Goal: Task Accomplishment & Management: Manage account settings

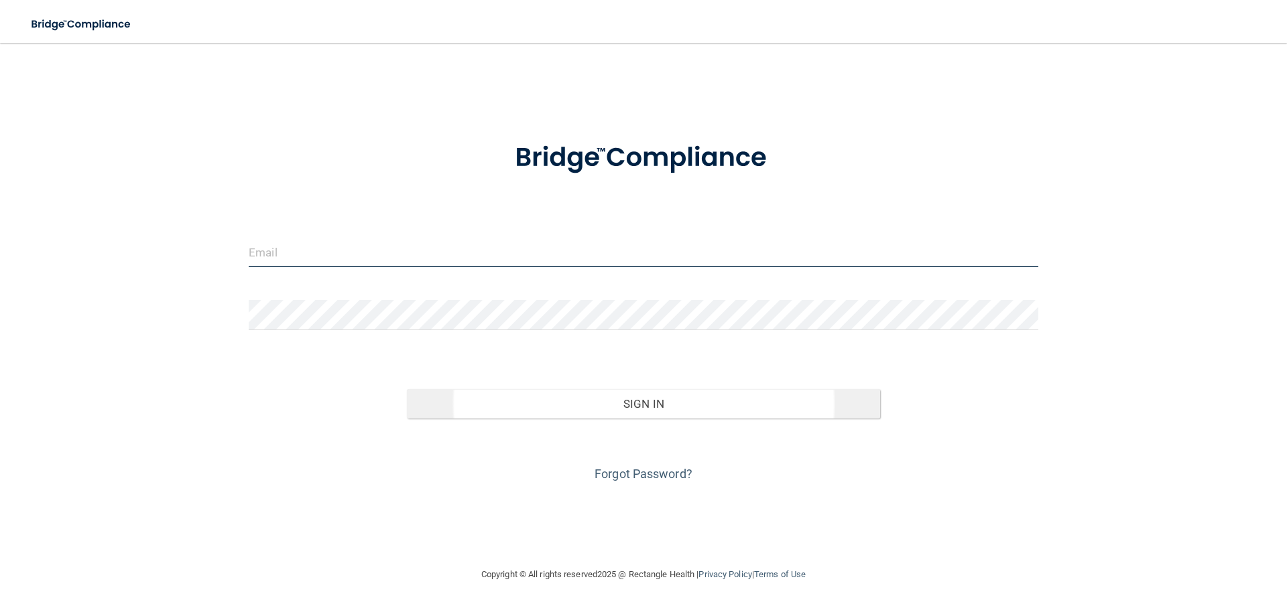
type input "[EMAIL_ADDRESS][DOMAIN_NAME]"
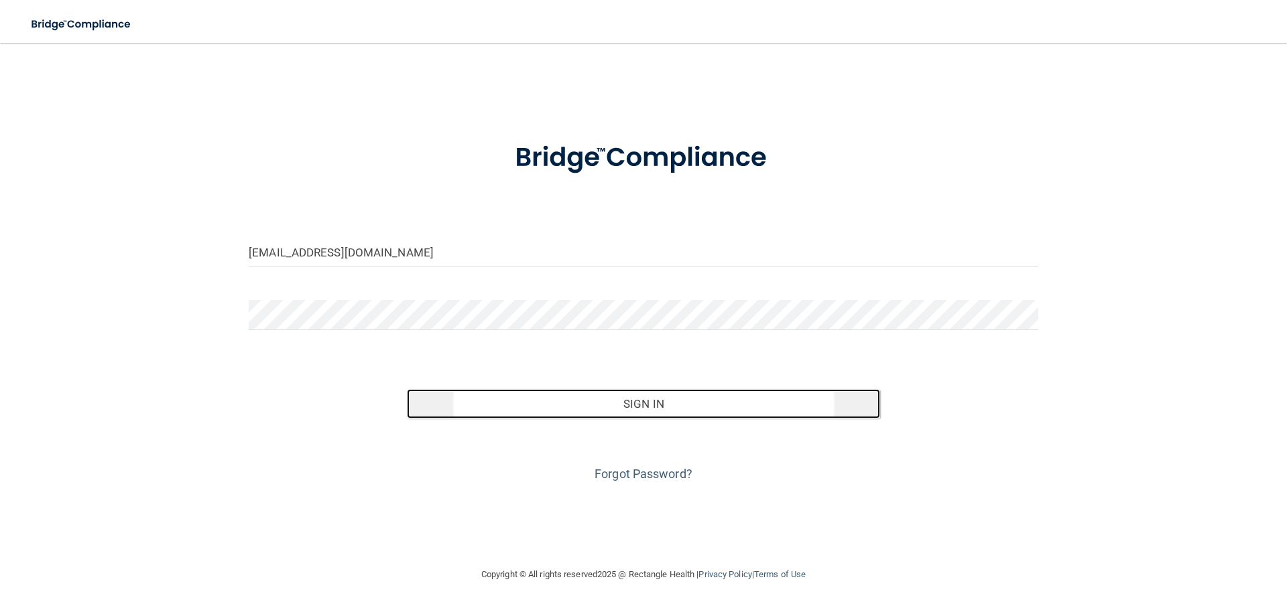
click at [649, 409] on button "Sign In" at bounding box center [644, 403] width 474 height 29
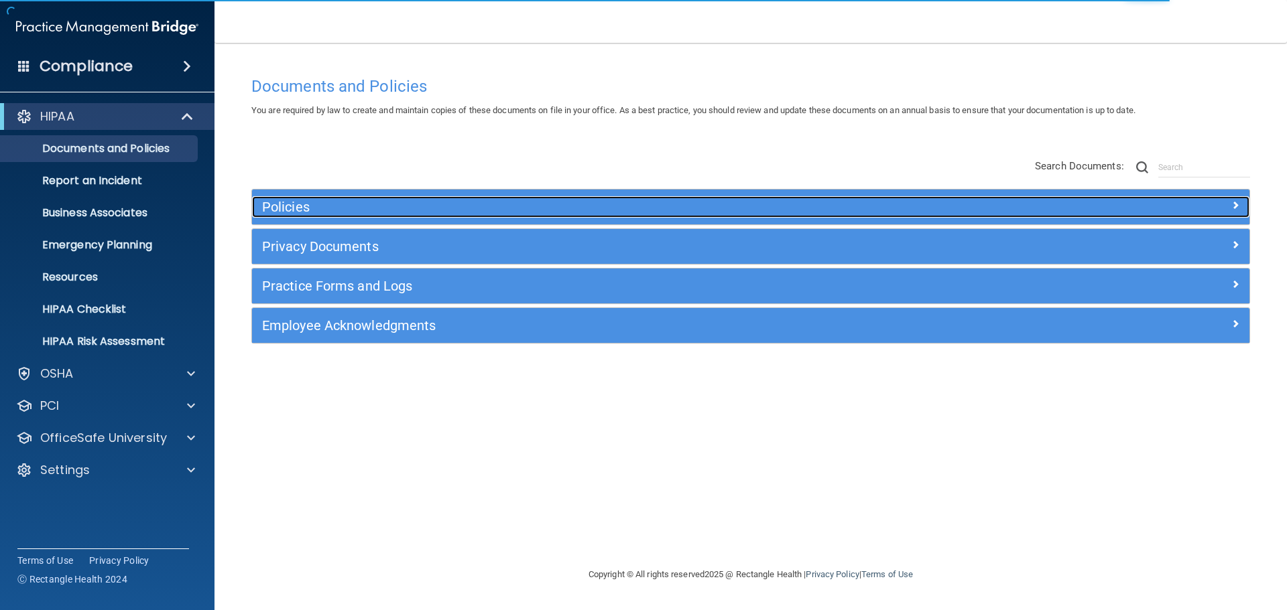
click at [345, 205] on h5 "Policies" at bounding box center [626, 207] width 728 height 15
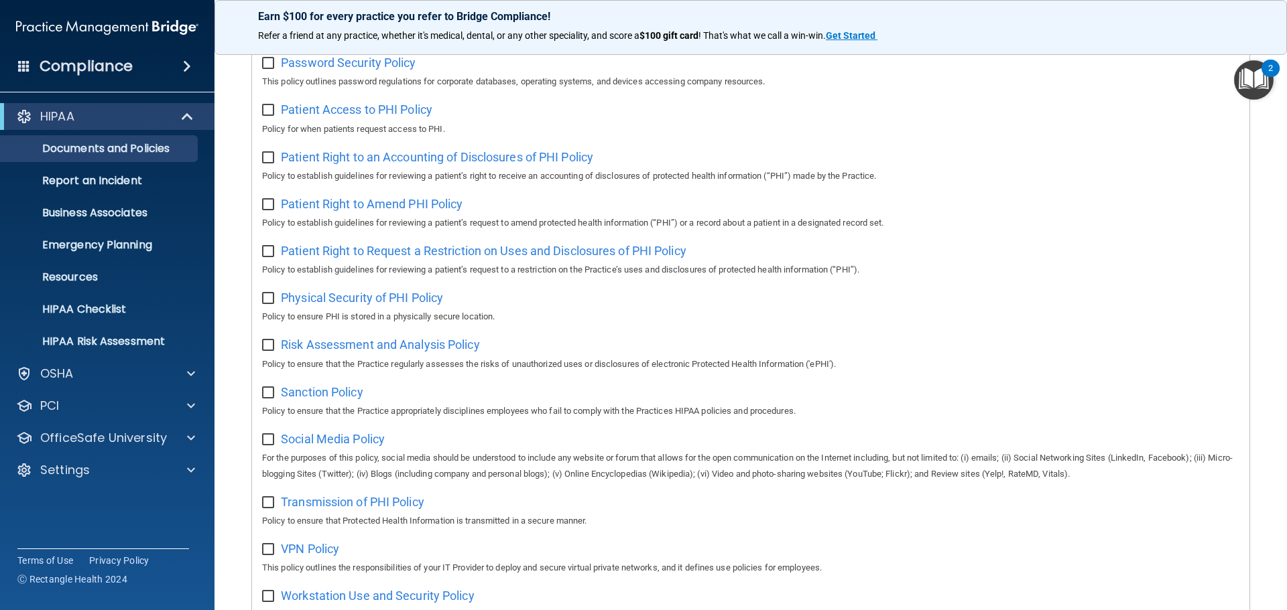
scroll to position [804, 0]
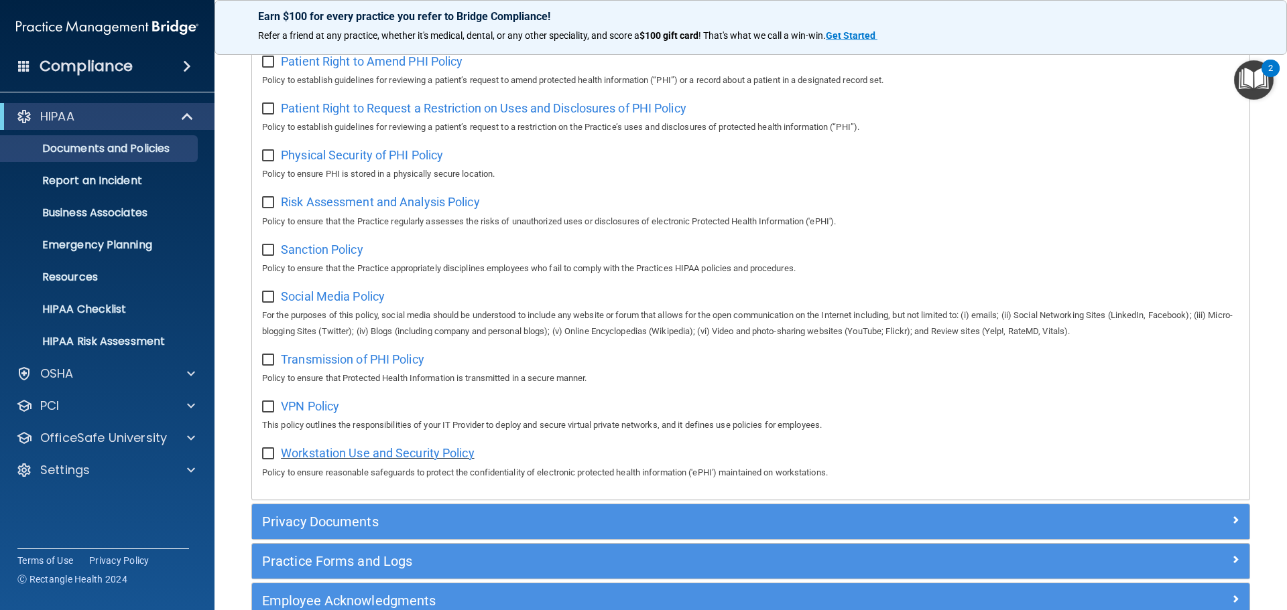
click at [431, 460] on span "Workstation Use and Security Policy" at bounding box center [378, 453] width 194 height 14
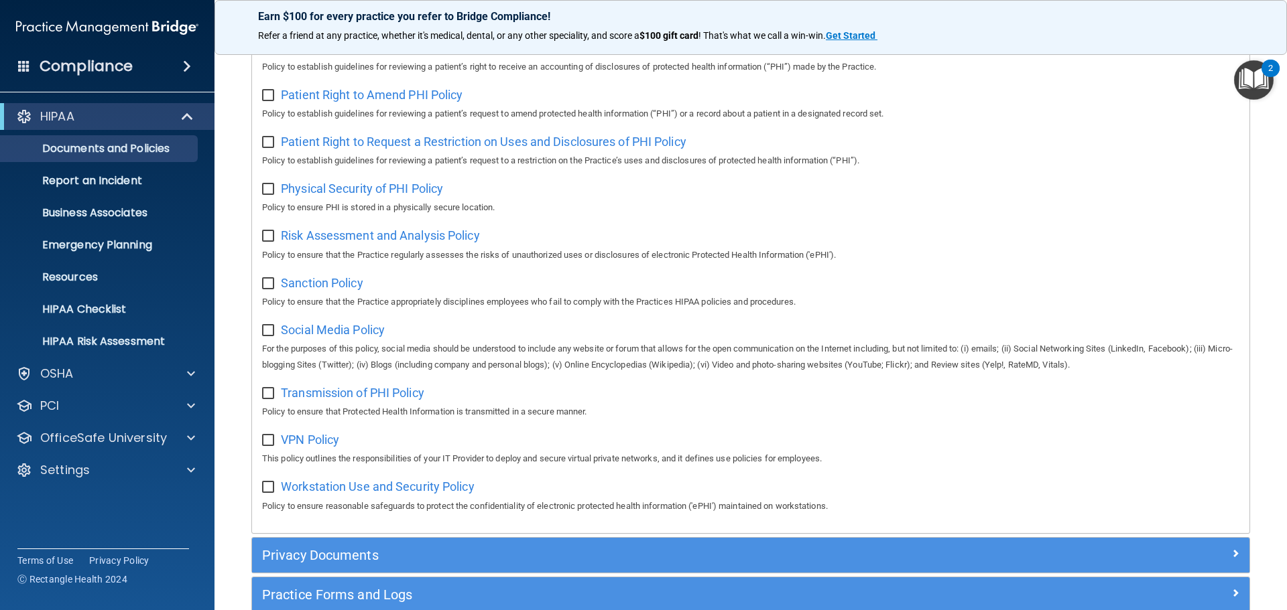
scroll to position [896, 0]
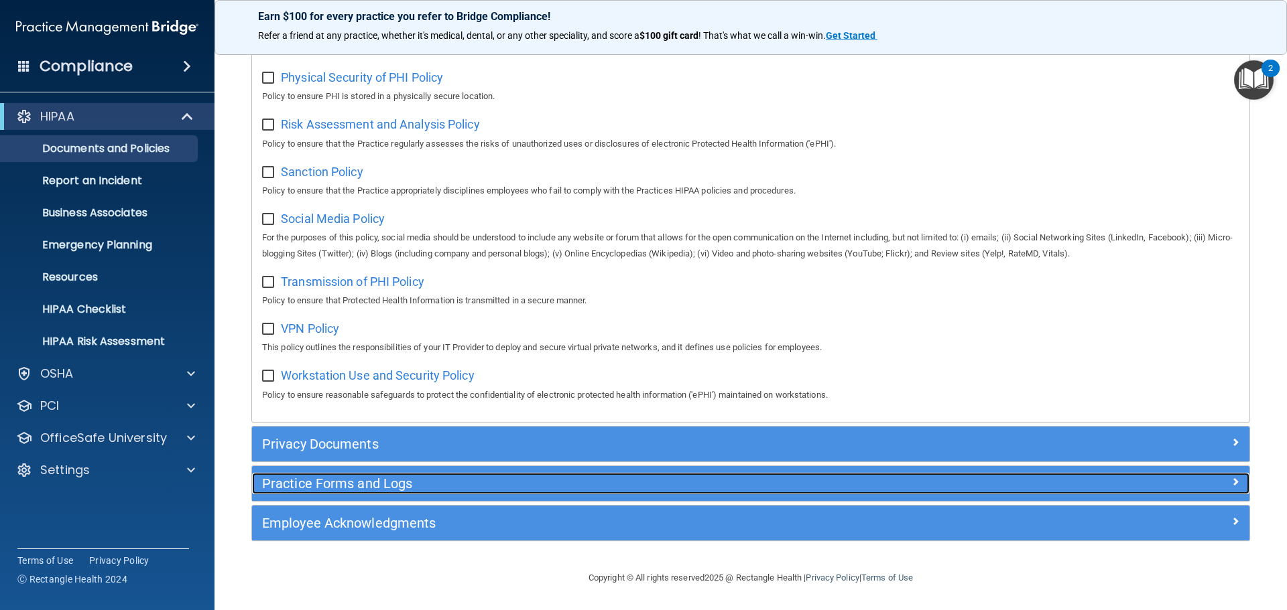
click at [379, 492] on div "Practice Forms and Logs" at bounding box center [626, 483] width 748 height 21
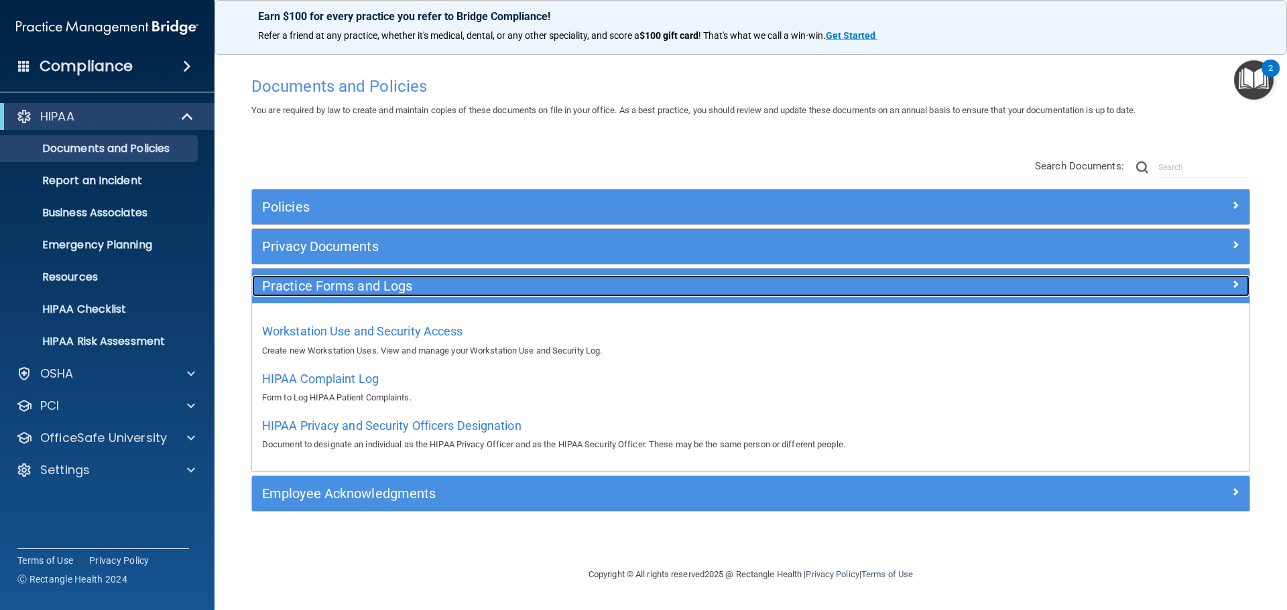
scroll to position [0, 0]
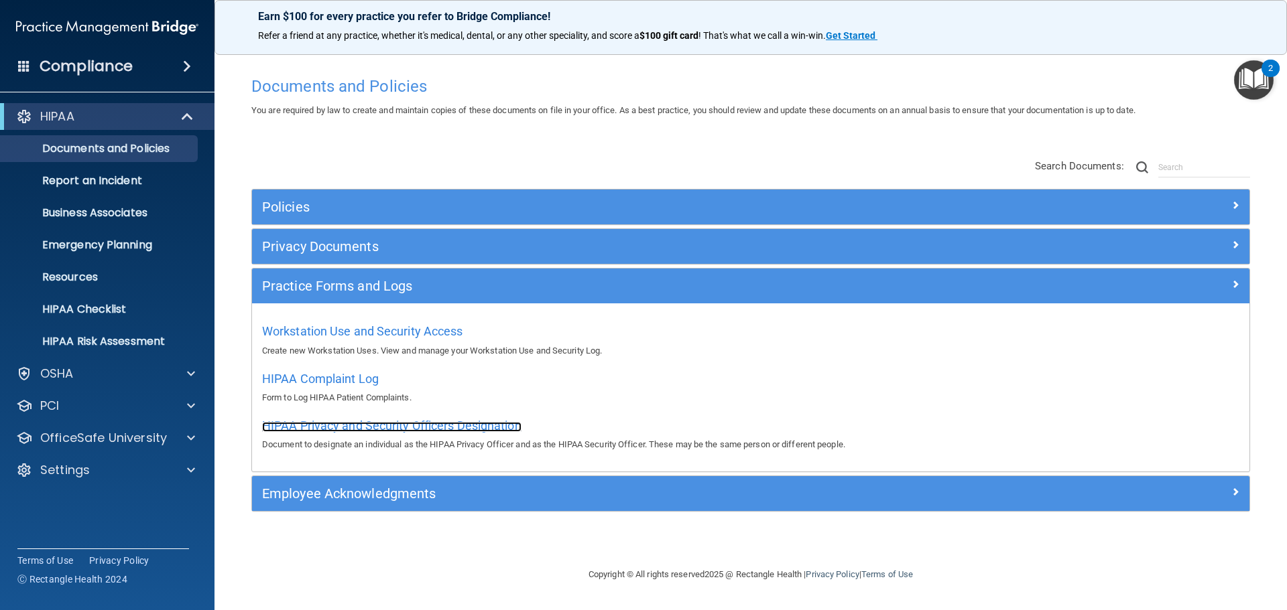
click at [363, 432] on span "HIPAA Privacy and Security Officers Designation" at bounding box center [391, 426] width 259 height 14
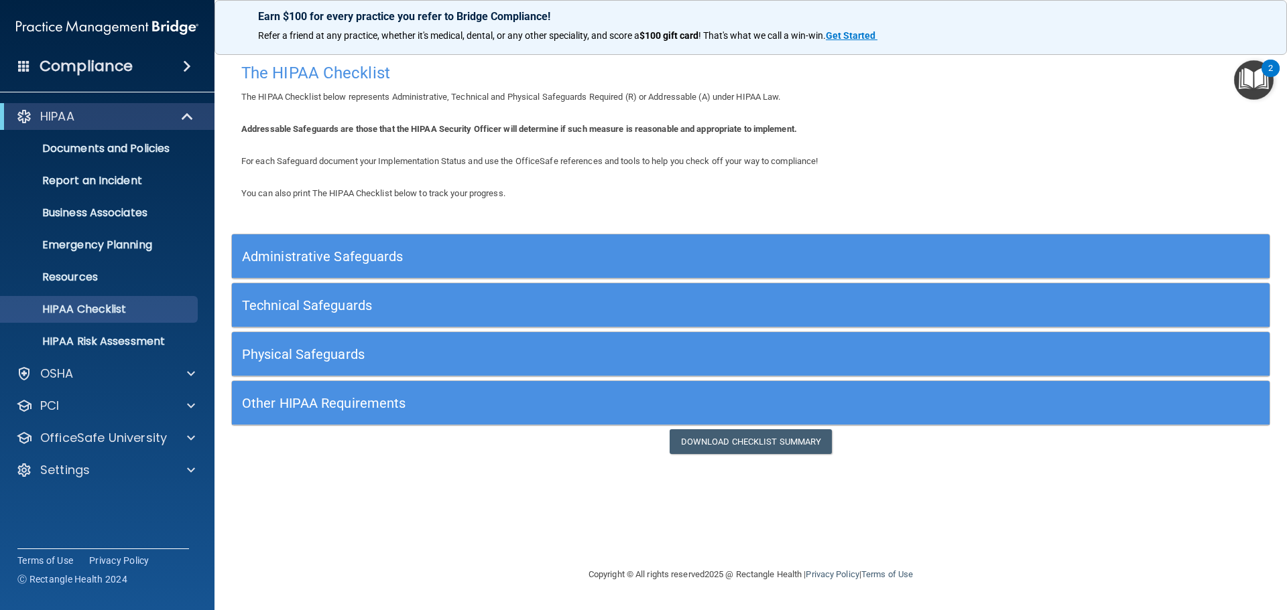
click at [531, 251] on h5 "Administrative Safeguards" at bounding box center [621, 256] width 758 height 15
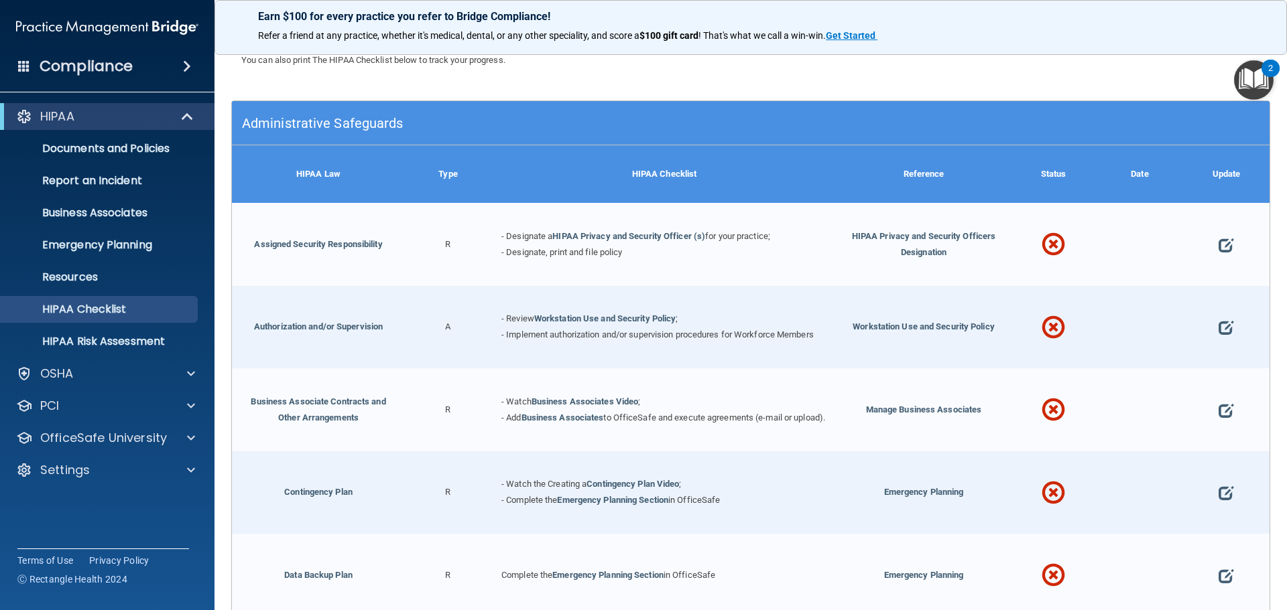
scroll to position [134, 0]
click at [1047, 241] on span at bounding box center [1052, 245] width 23 height 58
click at [1218, 243] on span at bounding box center [1225, 245] width 15 height 42
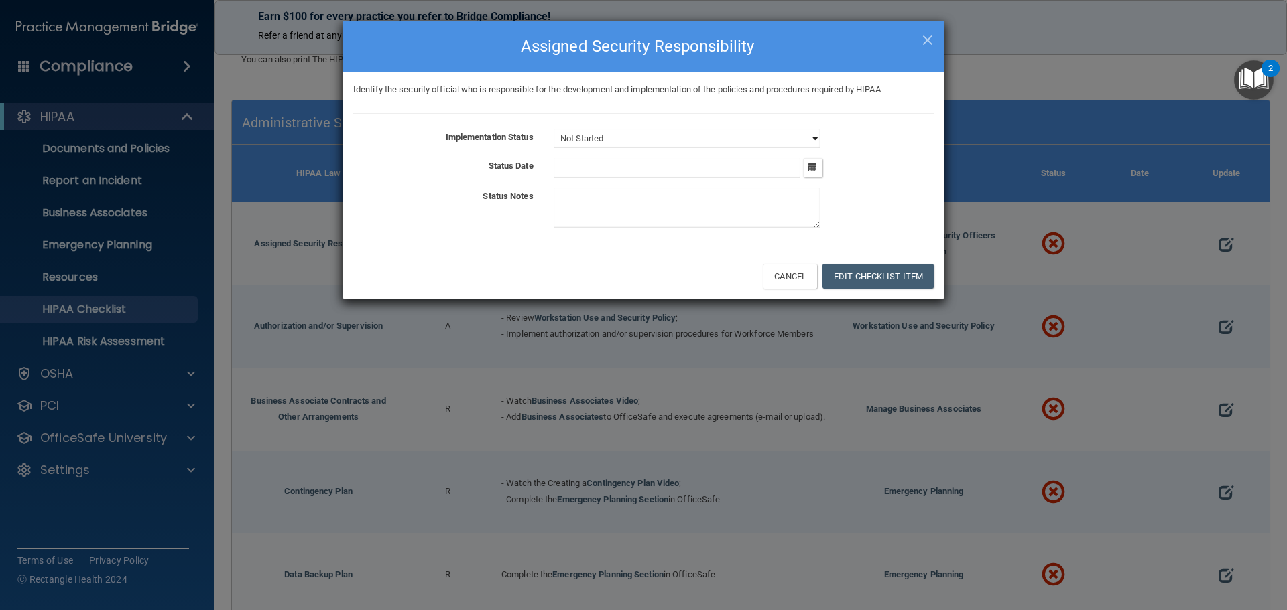
click at [683, 134] on select "Not Started In Progress Completed" at bounding box center [686, 138] width 266 height 19
select select "completed"
click at [553, 129] on select "Not Started In Progress Completed" at bounding box center [686, 138] width 266 height 19
click at [616, 167] on input "text" at bounding box center [676, 168] width 247 height 20
click at [911, 275] on button "Edit Checklist Item" at bounding box center [877, 276] width 111 height 25
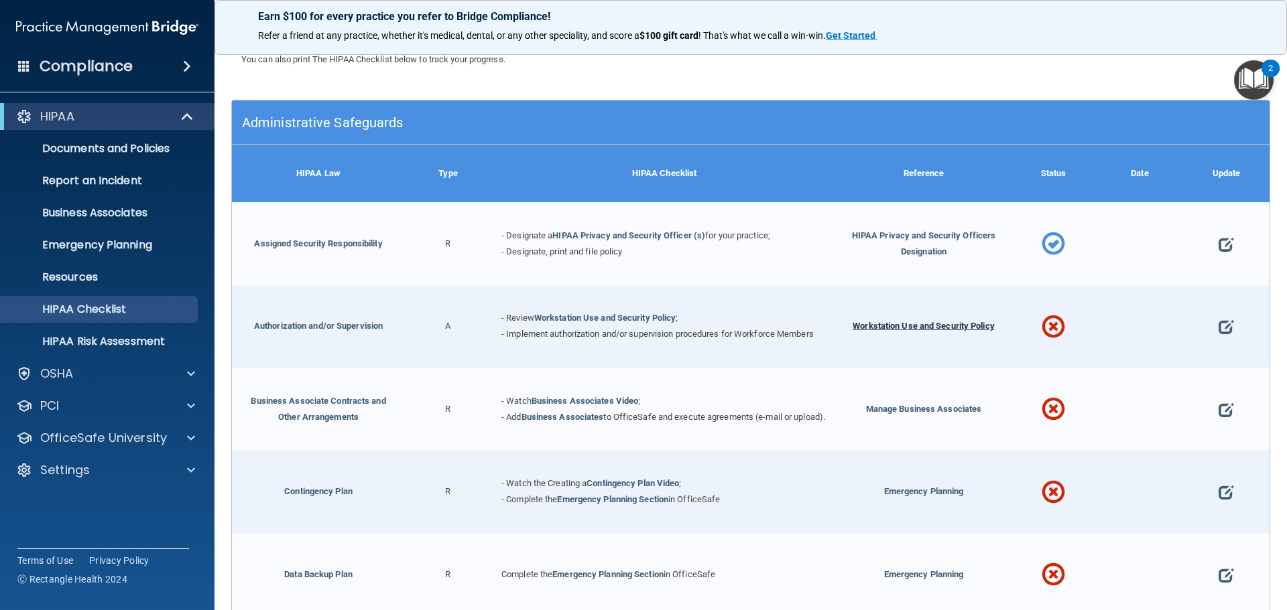
click at [931, 321] on span "Workstation Use and Security Policy" at bounding box center [923, 326] width 142 height 10
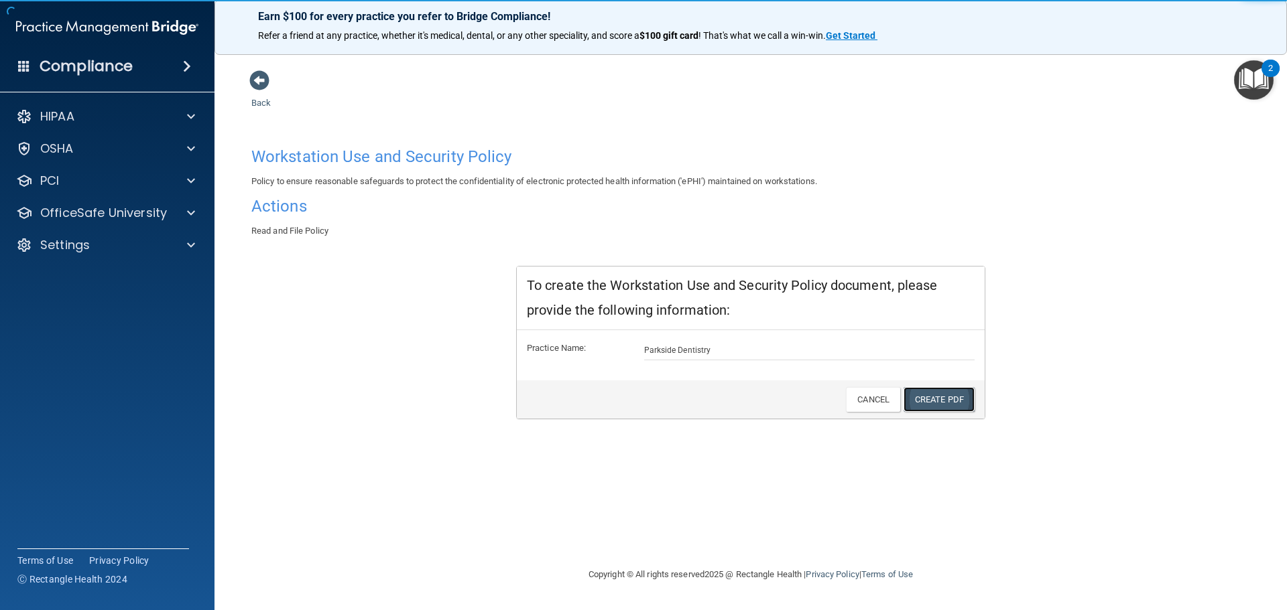
click at [923, 395] on link "Create PDF" at bounding box center [938, 399] width 71 height 25
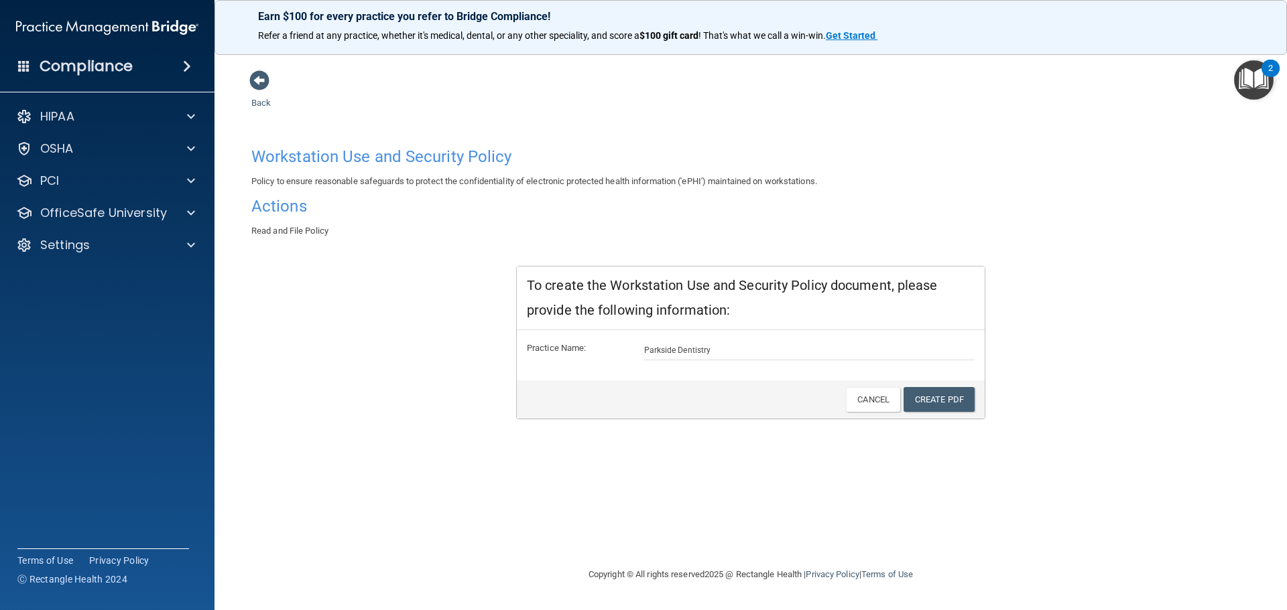
click at [1132, 386] on div "Workstation Use and Security Policy Policy to ensure reasonable safeguards to p…" at bounding box center [750, 280] width 998 height 279
click at [251, 86] on span at bounding box center [259, 80] width 20 height 20
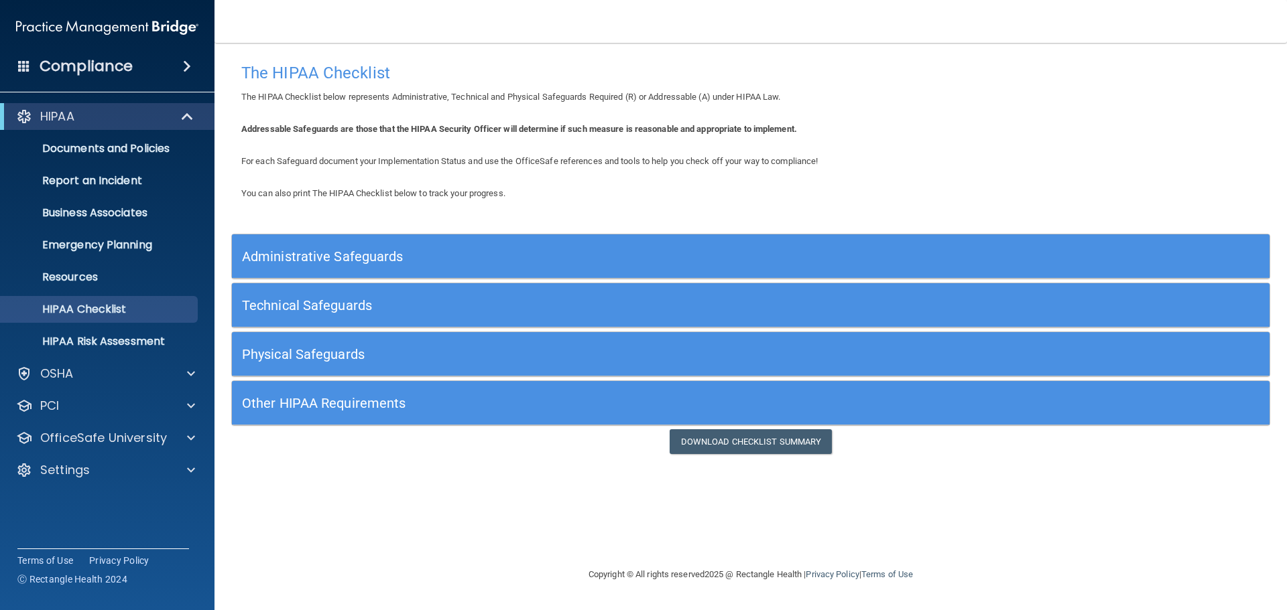
click at [384, 269] on div "Administrative Safeguards" at bounding box center [621, 256] width 778 height 30
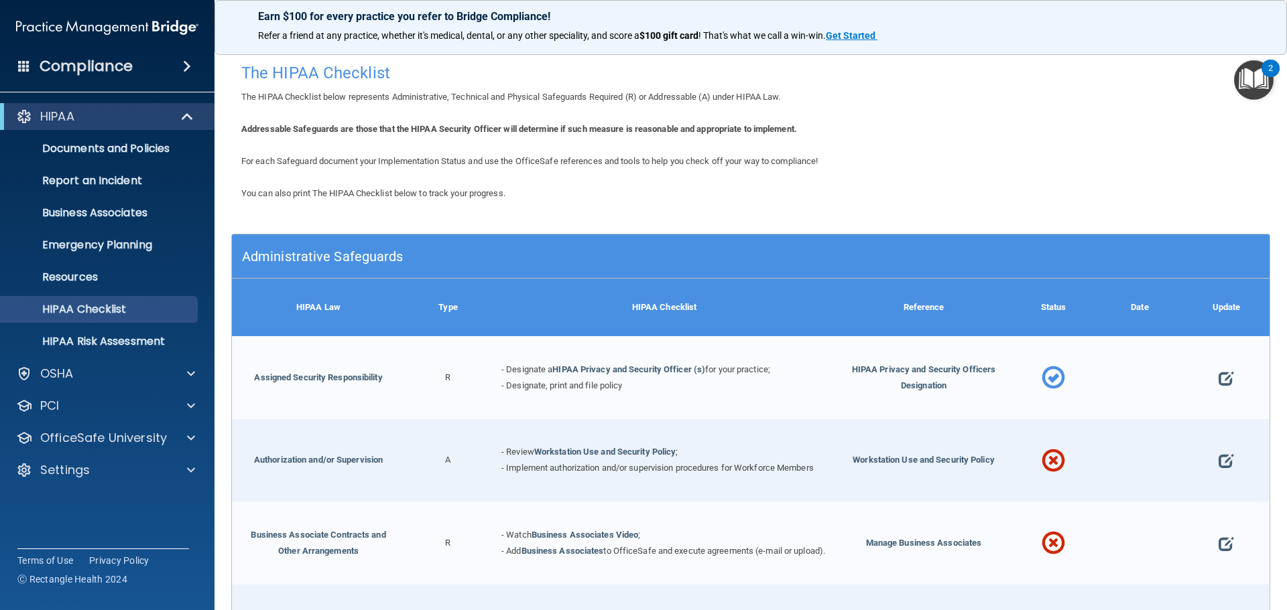
click at [1203, 460] on div at bounding box center [1226, 460] width 86 height 83
click at [1218, 458] on span at bounding box center [1225, 462] width 15 height 42
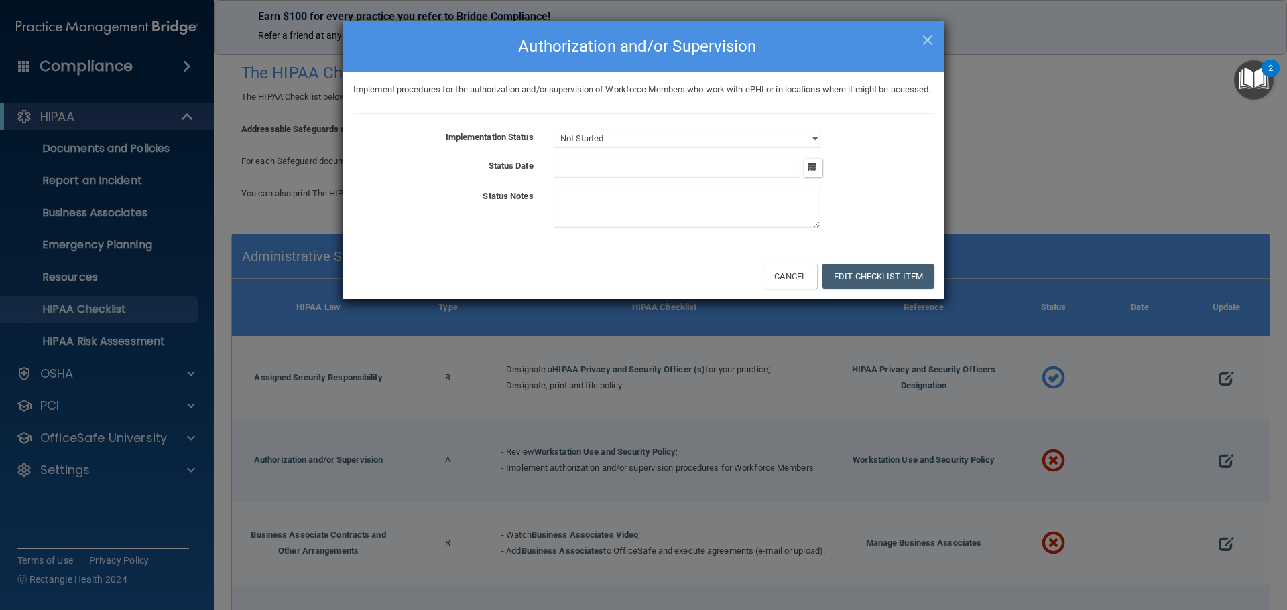
click at [626, 145] on div "Implement procedures for the authorization and/or supervision of Workforce Memb…" at bounding box center [643, 163] width 600 height 182
click at [626, 147] on select "Not Started In Progress Completed" at bounding box center [686, 138] width 266 height 19
select select "completed"
click at [553, 145] on select "Not Started In Progress Completed" at bounding box center [686, 138] width 266 height 19
click at [876, 289] on button "Edit Checklist Item" at bounding box center [877, 276] width 111 height 25
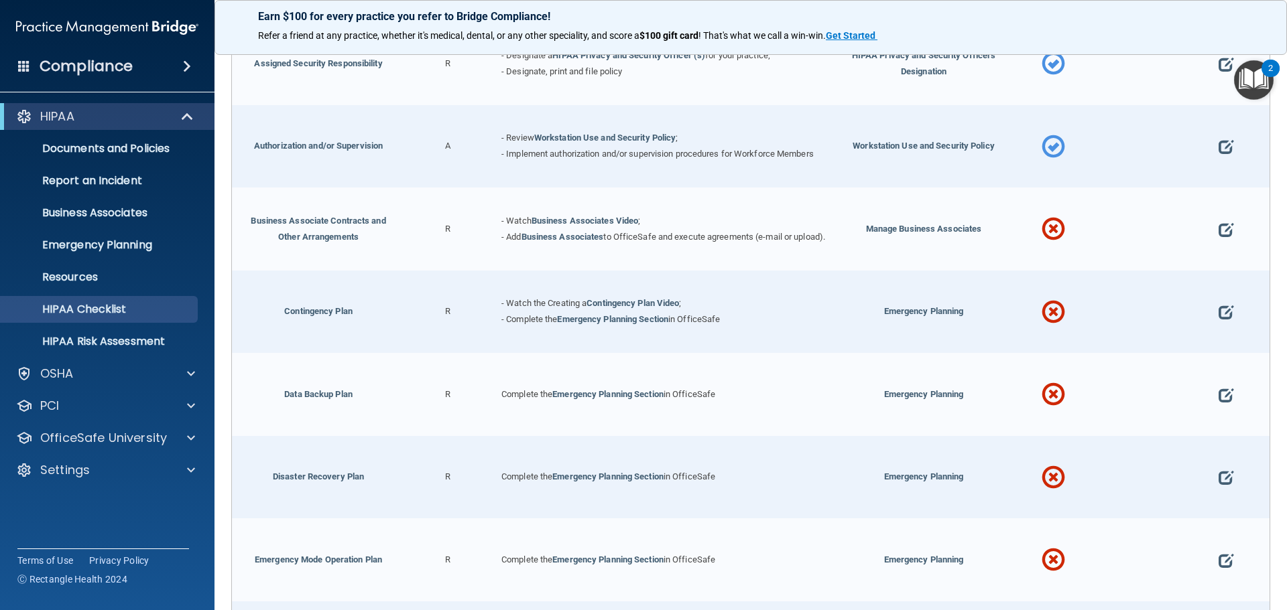
scroll to position [402, 0]
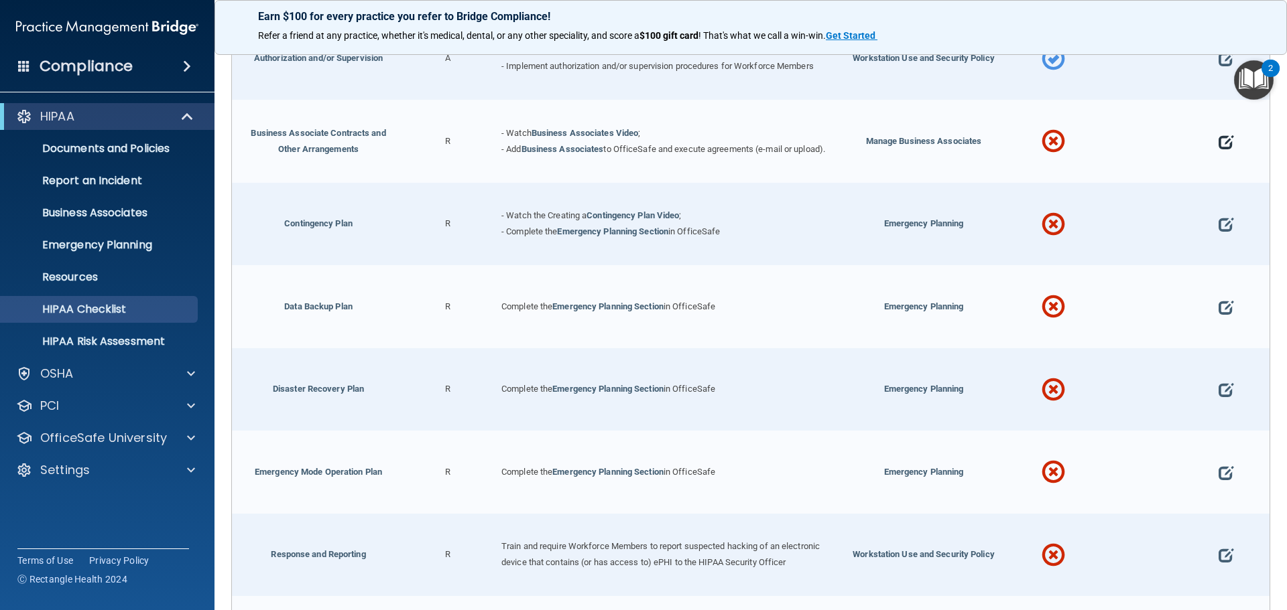
click at [1218, 143] on span at bounding box center [1225, 142] width 15 height 42
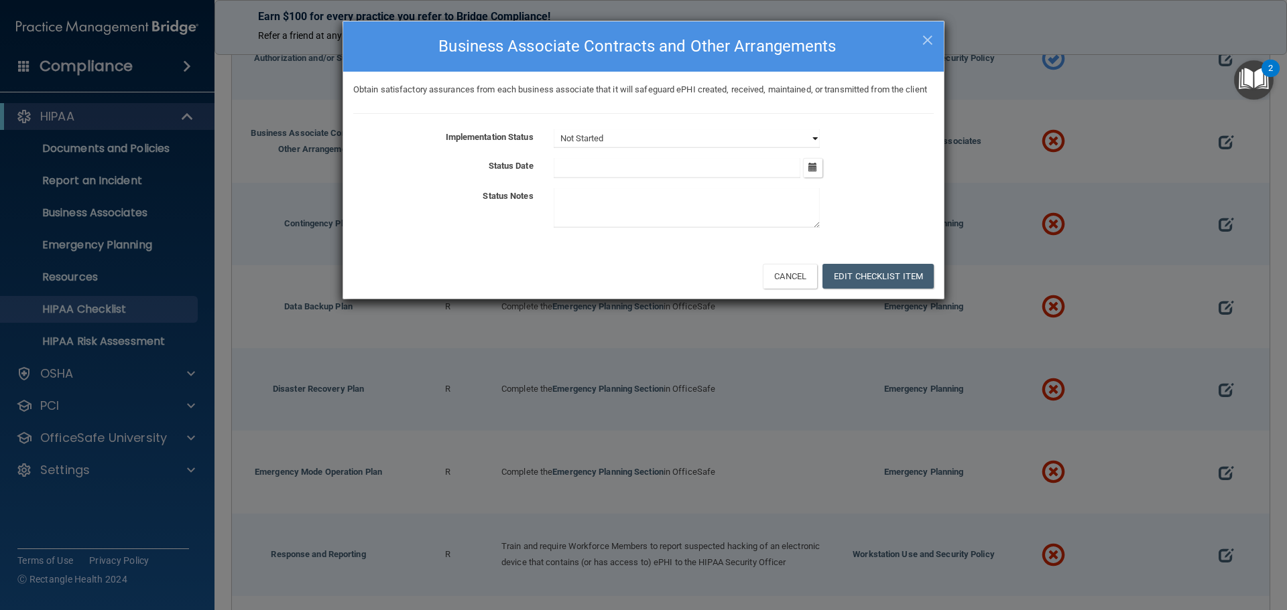
click at [669, 148] on select "Not Started In Progress Completed" at bounding box center [686, 138] width 266 height 19
select select "in_progress"
click at [553, 145] on select "Not Started In Progress Completed" at bounding box center [686, 138] width 266 height 19
click at [893, 289] on button "Edit Checklist Item" at bounding box center [877, 276] width 111 height 25
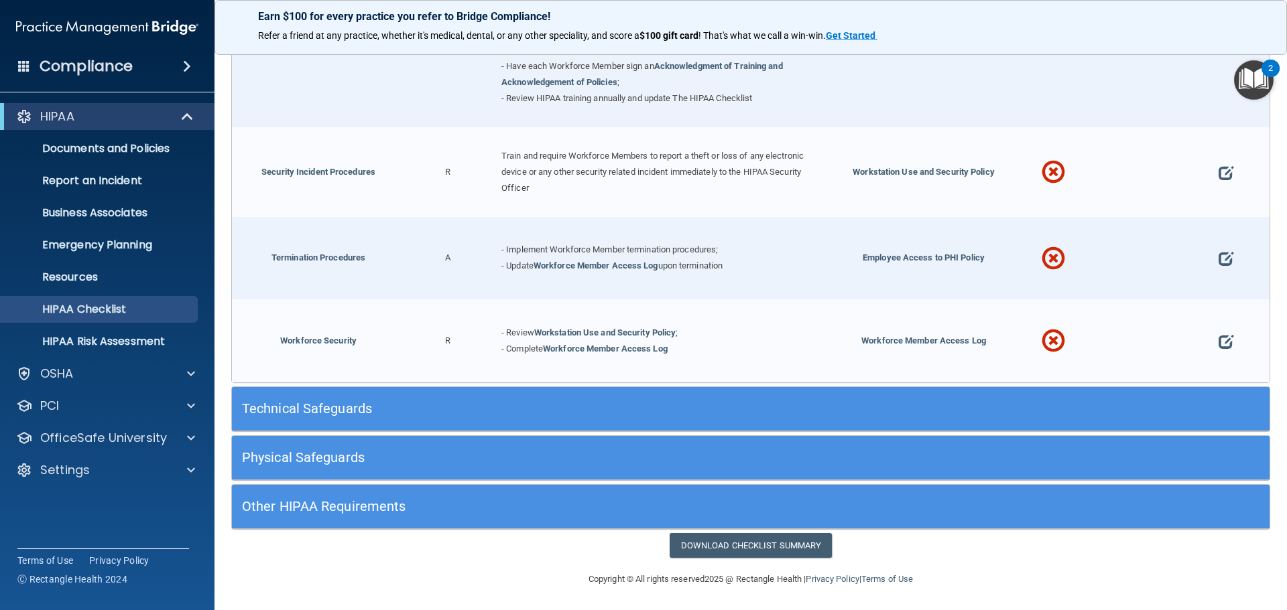
scroll to position [1318, 0]
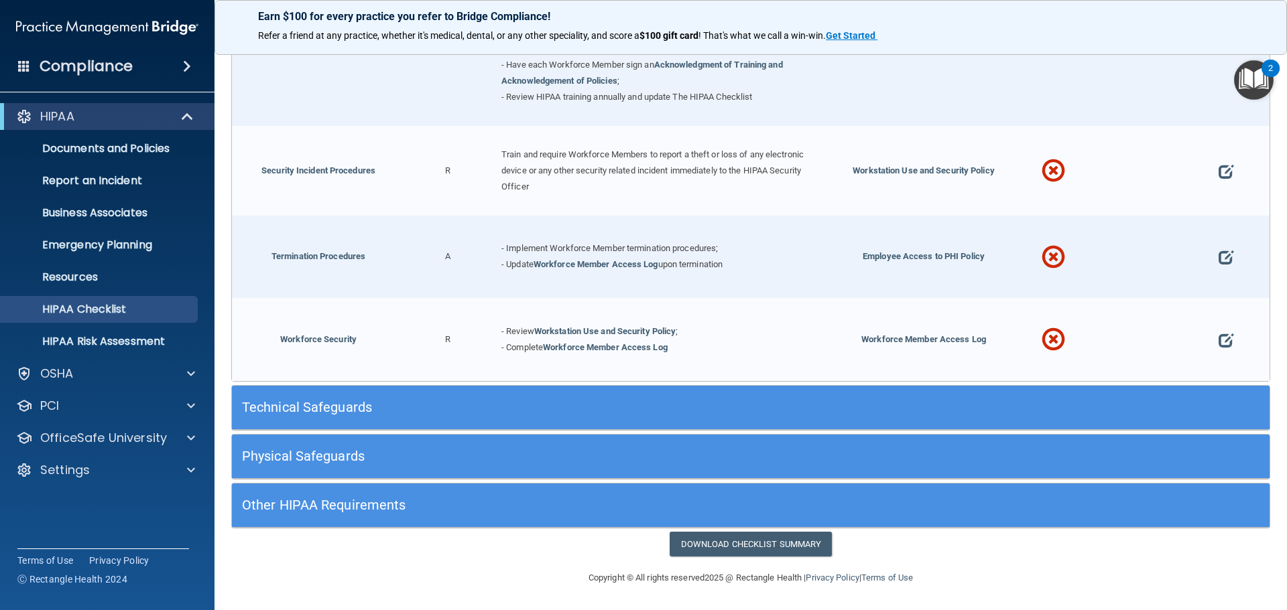
click at [486, 389] on div "Technical Safeguards" at bounding box center [750, 408] width 1037 height 44
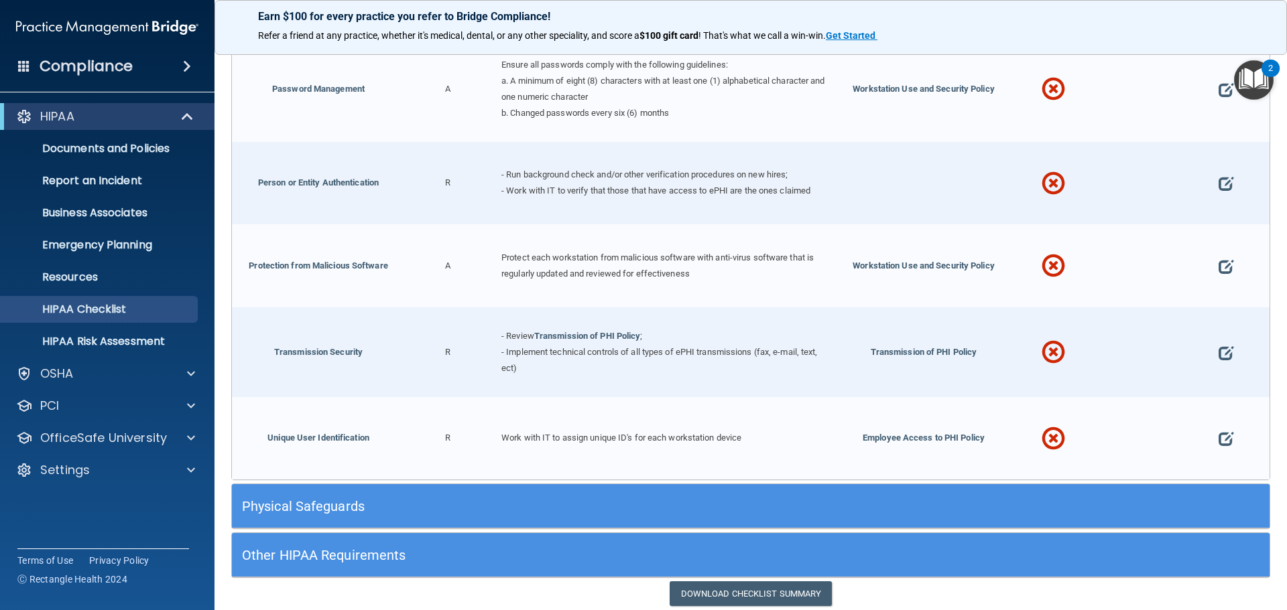
scroll to position [2479, 0]
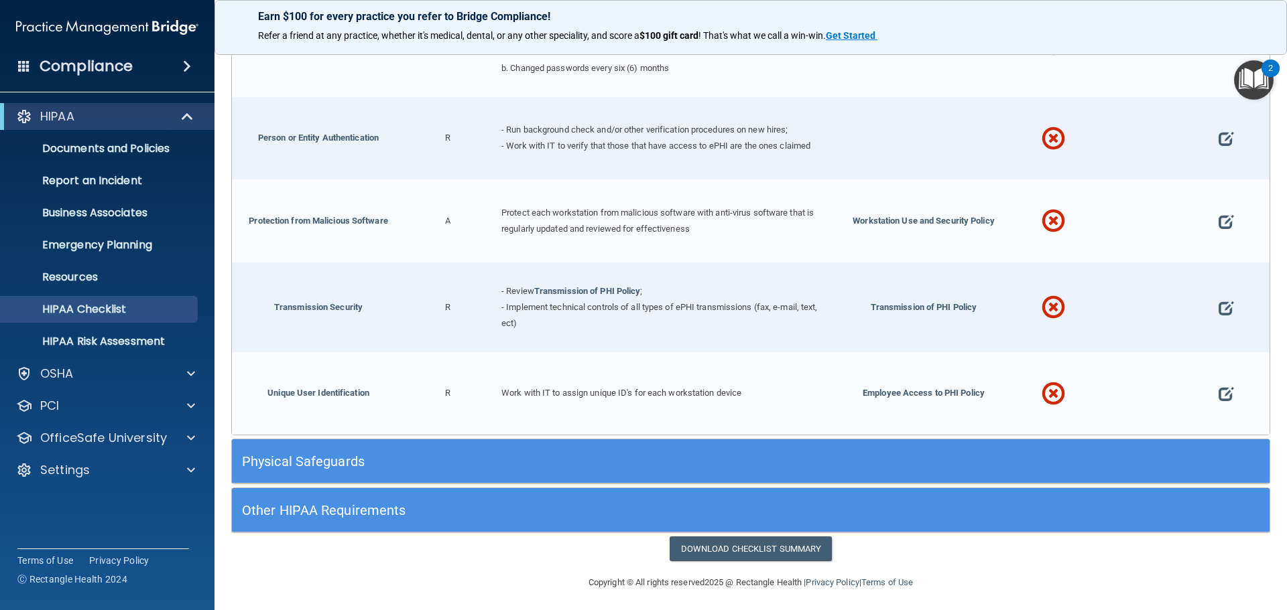
click at [499, 448] on div "Physical Safeguards" at bounding box center [621, 461] width 778 height 30
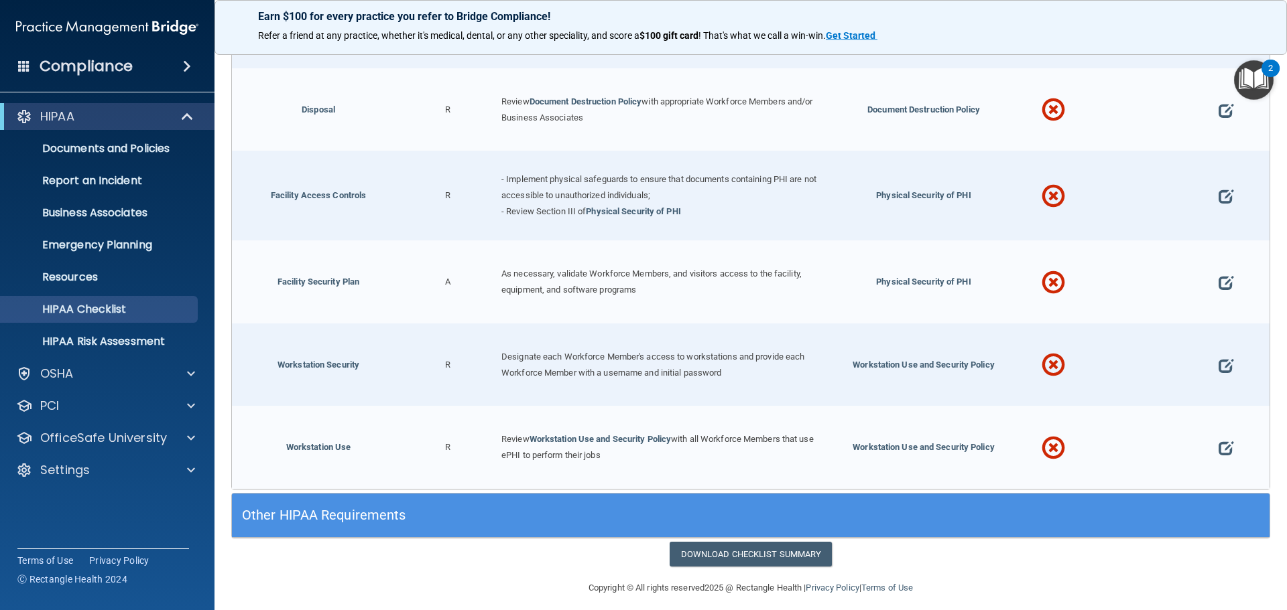
click at [452, 501] on div "Other HIPAA Requirements" at bounding box center [621, 516] width 778 height 30
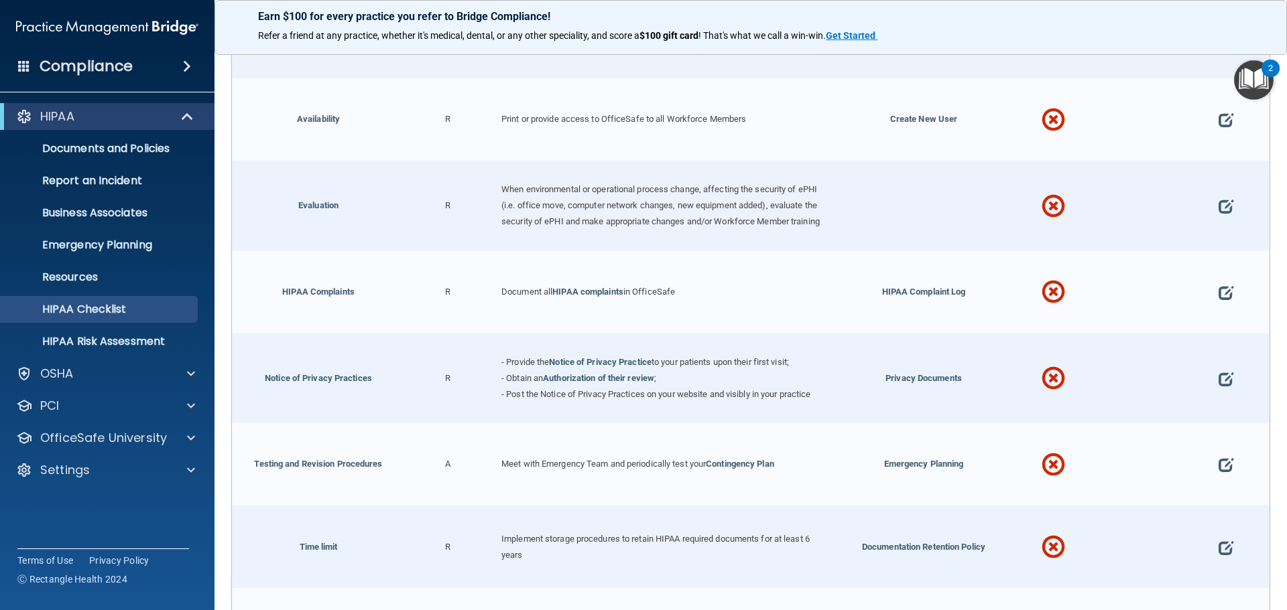
scroll to position [3944, 0]
